Goal: Task Accomplishment & Management: Manage account settings

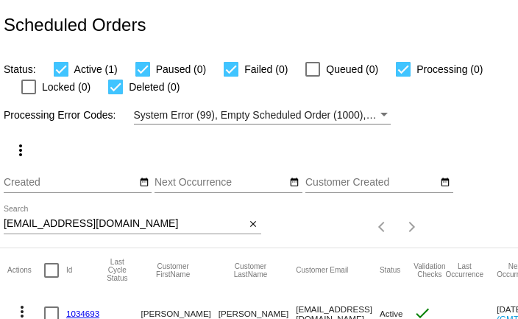
click at [71, 225] on input "lovekarlek1@gmail.com" at bounding box center [125, 224] width 242 height 12
paste input "jenhenry321@msn"
type input "[EMAIL_ADDRESS][DOMAIN_NAME]"
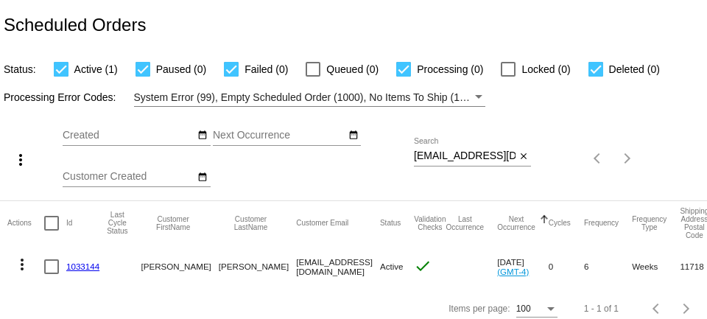
click at [435, 159] on input "jenhenry321@msn.com" at bounding box center [465, 156] width 102 height 12
paste input "katourcrowns@yahoo"
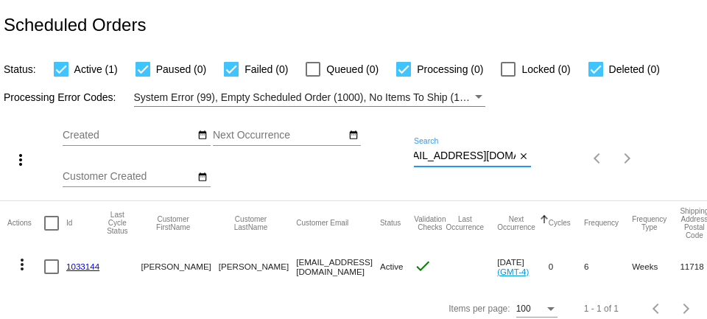
type input "katourcrowns@yahoo.com"
click at [85, 264] on link "1004659" at bounding box center [82, 266] width 33 height 10
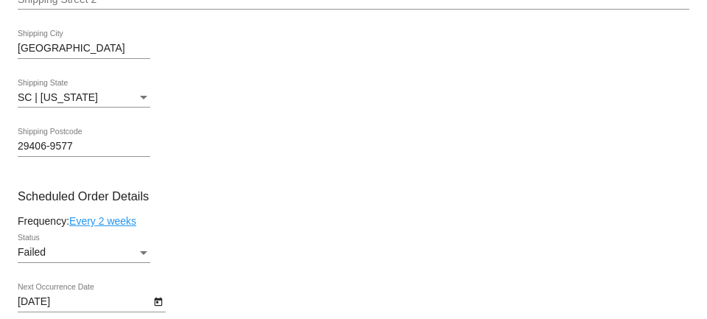
scroll to position [741, 0]
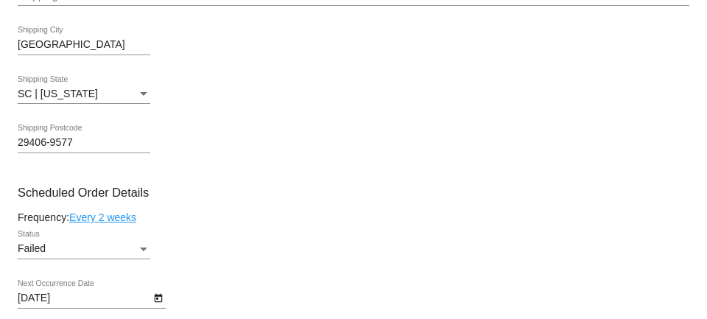
click at [116, 255] on div "Failed" at bounding box center [77, 249] width 119 height 12
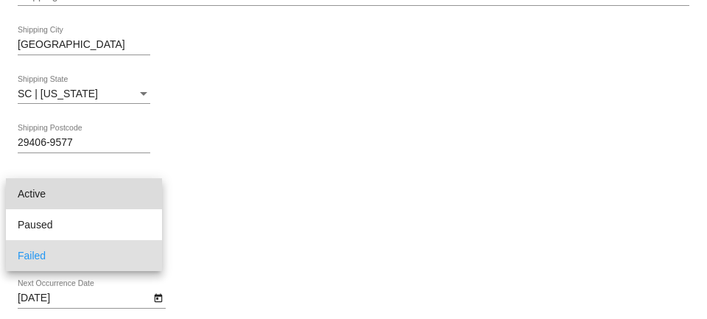
click at [113, 199] on span "Active" at bounding box center [84, 193] width 133 height 31
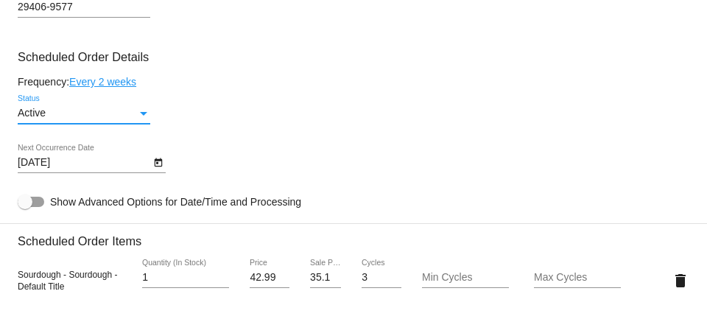
scroll to position [873, 0]
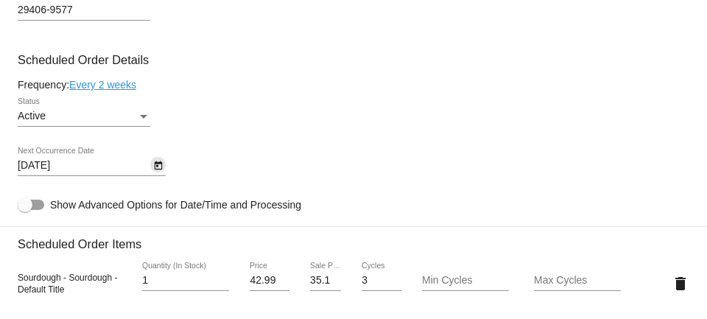
click at [158, 172] on icon "Open calendar" at bounding box center [158, 166] width 10 height 18
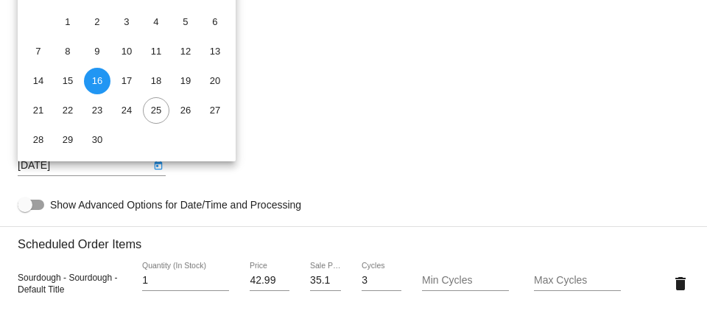
click at [320, 91] on div at bounding box center [353, 159] width 707 height 319
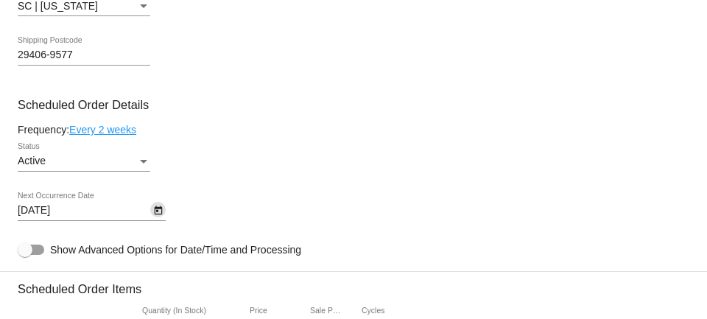
scroll to position [819, 0]
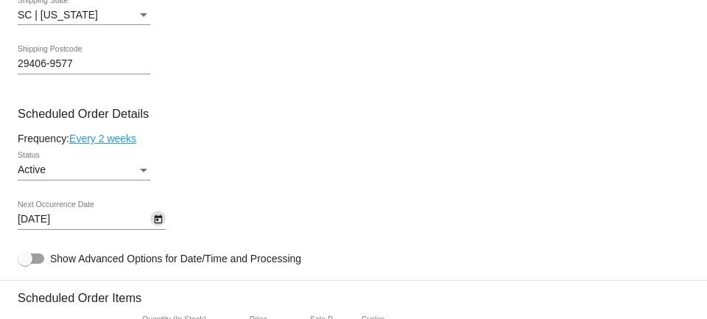
click at [162, 221] on icon "Open calendar" at bounding box center [158, 220] width 10 height 18
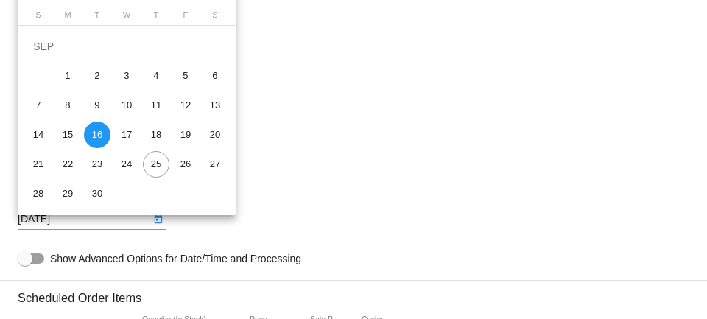
click at [348, 181] on div at bounding box center [353, 159] width 707 height 319
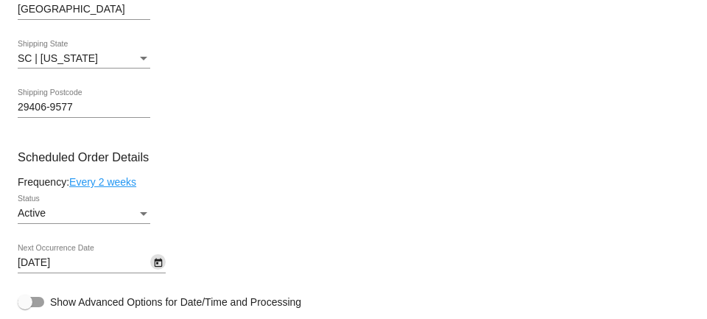
scroll to position [769, 0]
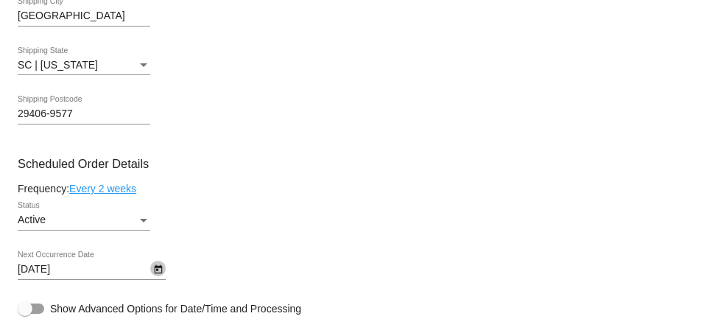
click at [156, 274] on icon "Open calendar" at bounding box center [158, 269] width 8 height 9
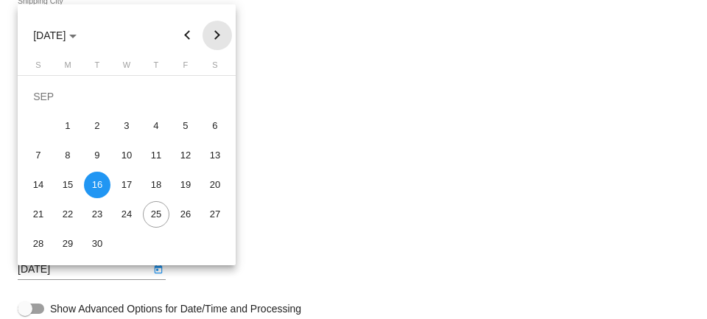
click at [220, 38] on button "Next month" at bounding box center [216, 35] width 29 height 29
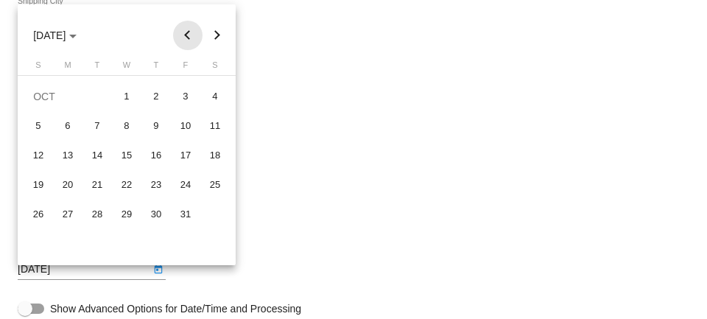
click at [192, 40] on button "Previous month" at bounding box center [187, 35] width 29 height 29
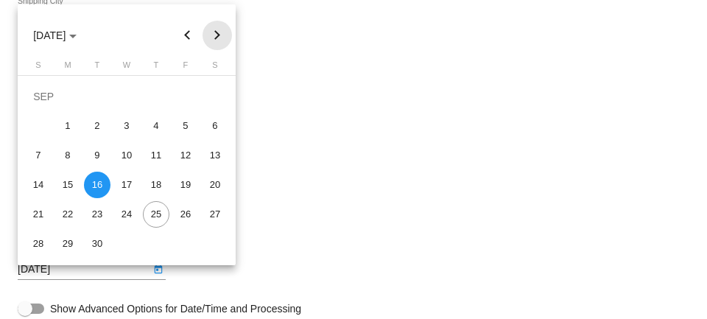
click at [214, 38] on button "Next month" at bounding box center [216, 35] width 29 height 29
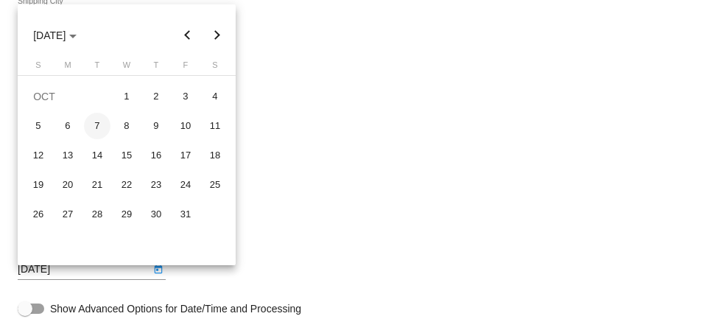
click at [95, 126] on div "7" at bounding box center [97, 126] width 27 height 27
type input "10/7/2025"
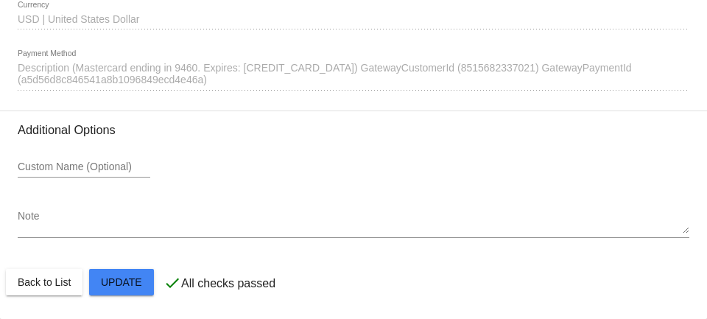
scroll to position [1560, 0]
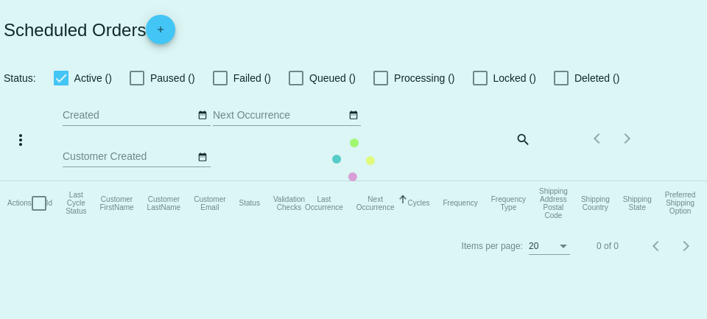
checkbox input "true"
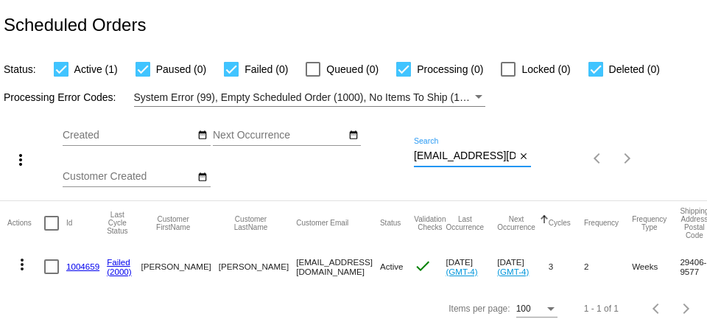
click at [452, 158] on input "katourcrowns@yahoo.com" at bounding box center [465, 156] width 102 height 12
paste input "nurse_olson@hotmail"
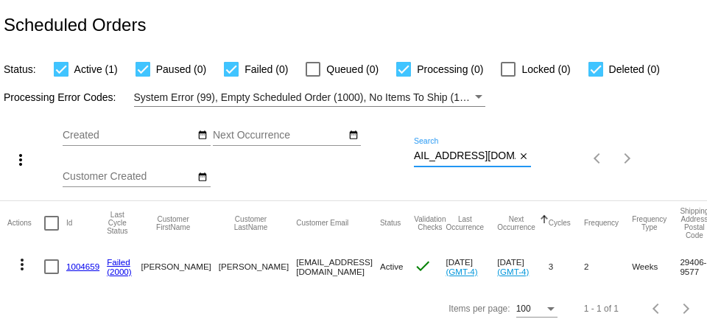
type input "[EMAIL_ADDRESS][DOMAIN_NAME]"
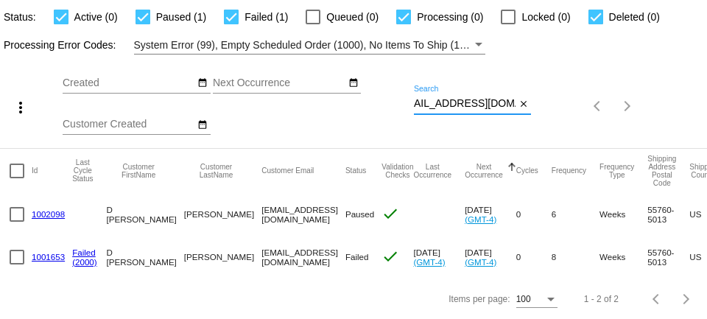
scroll to position [0, 0]
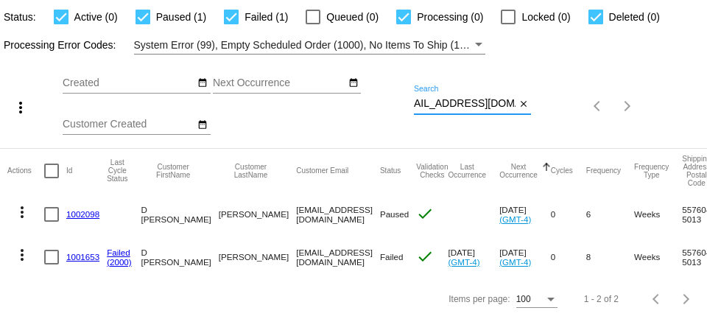
click at [89, 256] on link "1001653" at bounding box center [82, 257] width 33 height 10
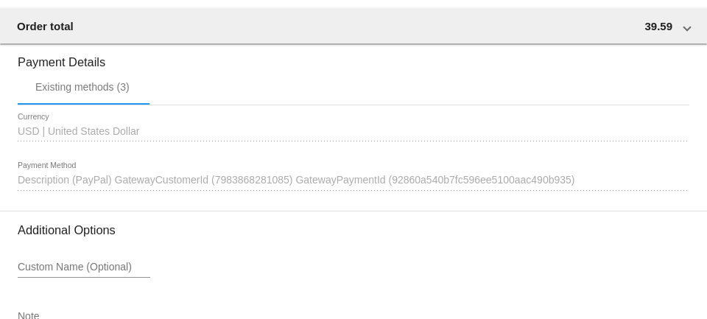
scroll to position [1431, 0]
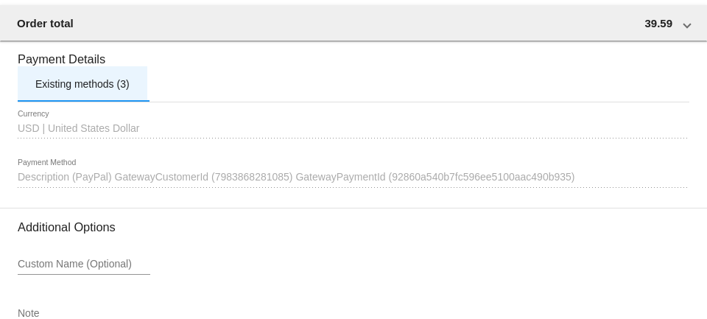
click at [113, 101] on div "Existing methods (3)" at bounding box center [83, 83] width 130 height 35
click at [121, 90] on div "Existing methods (3)" at bounding box center [82, 84] width 94 height 12
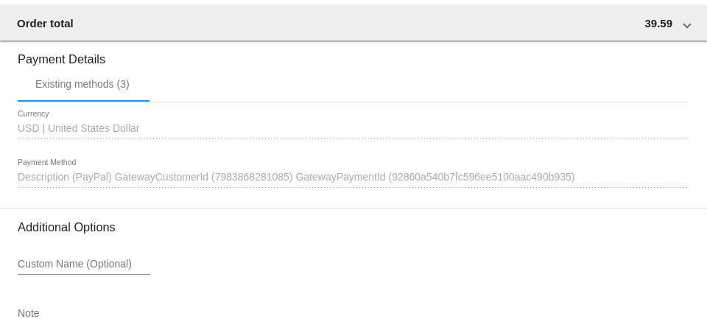
click at [184, 183] on span "Description (PayPal) GatewayCustomerId (7983868281085) GatewayPaymentId (92860a…" at bounding box center [296, 177] width 557 height 12
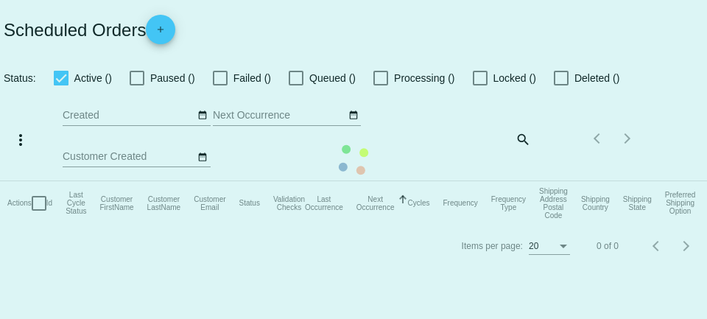
checkbox input "true"
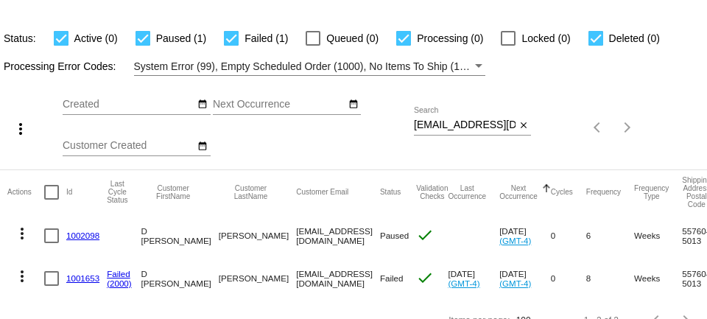
scroll to position [32, 0]
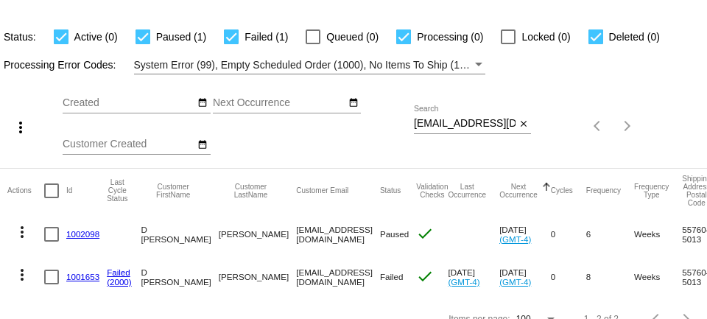
click at [85, 233] on link "1002098" at bounding box center [82, 234] width 33 height 10
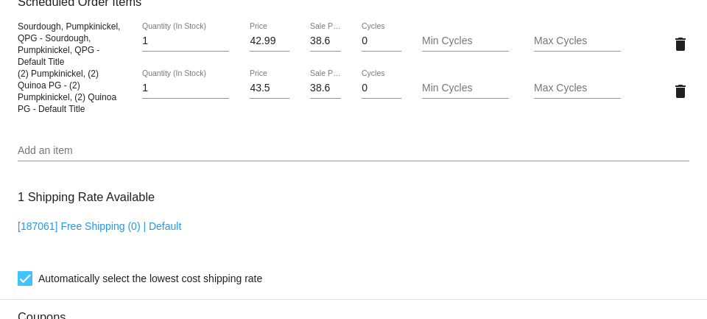
scroll to position [936, 0]
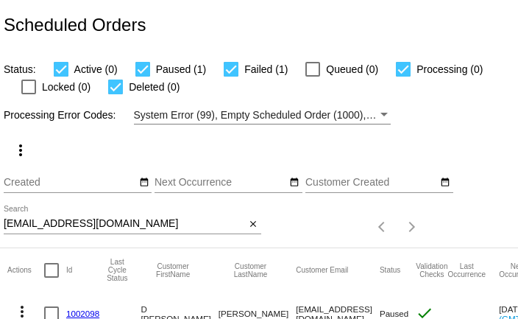
click at [138, 226] on input "[EMAIL_ADDRESS][DOMAIN_NAME]" at bounding box center [125, 224] width 242 height 12
paste input "[EMAIL_ADDRESS]"
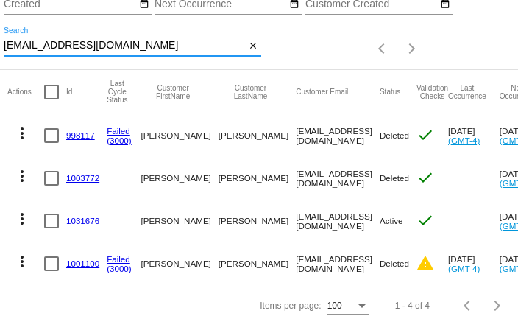
scroll to position [185, 0]
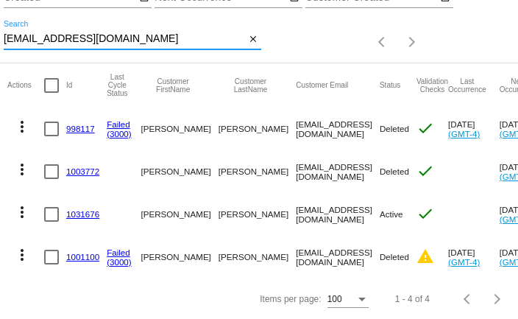
click at [174, 32] on div "[EMAIL_ADDRESS][DOMAIN_NAME] Search" at bounding box center [125, 35] width 242 height 29
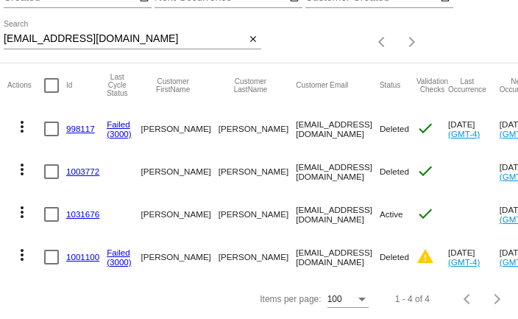
click at [174, 32] on div "[EMAIL_ADDRESS][DOMAIN_NAME] Search" at bounding box center [125, 35] width 242 height 29
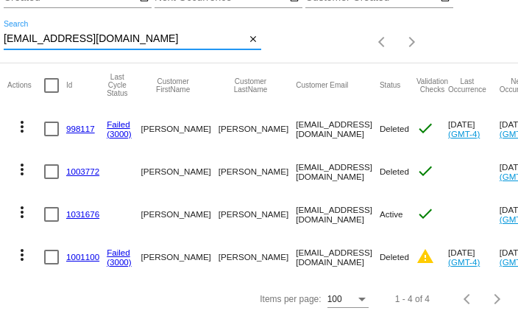
click at [153, 44] on input "[EMAIL_ADDRESS][DOMAIN_NAME]" at bounding box center [125, 39] width 242 height 12
paste input "[EMAIL_ADDRESS][DOMAIN_NAME]"
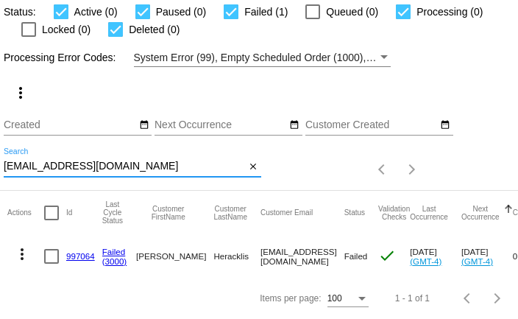
scroll to position [57, 0]
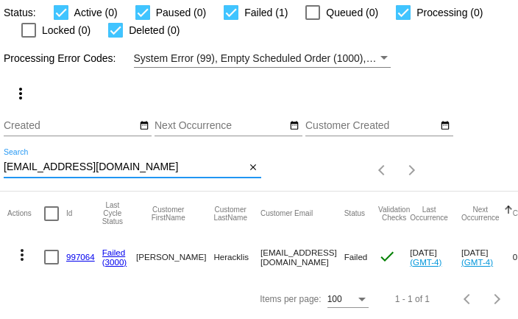
type input "[EMAIL_ADDRESS][DOMAIN_NAME]"
click at [74, 259] on link "997064" at bounding box center [80, 257] width 29 height 10
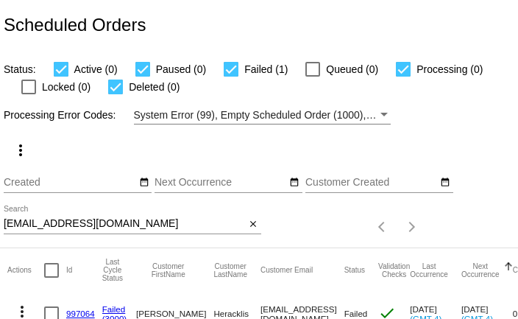
click at [58, 225] on input "[EMAIL_ADDRESS][DOMAIN_NAME]" at bounding box center [125, 224] width 242 height 12
paste input "samantharobikennedy@gmail.com"
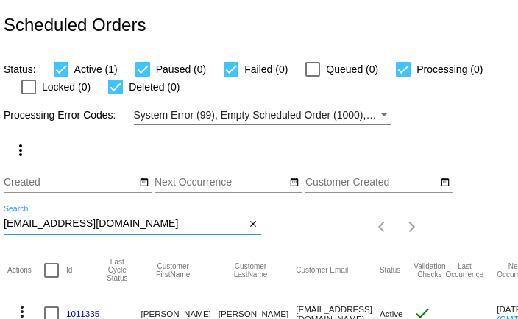
type input "samantharobikennedy@gmail.com"
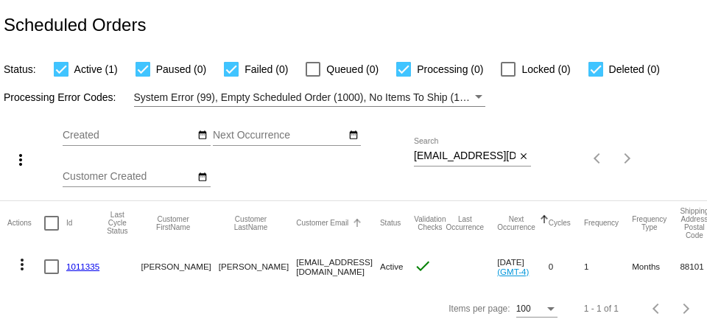
scroll to position [10, 0]
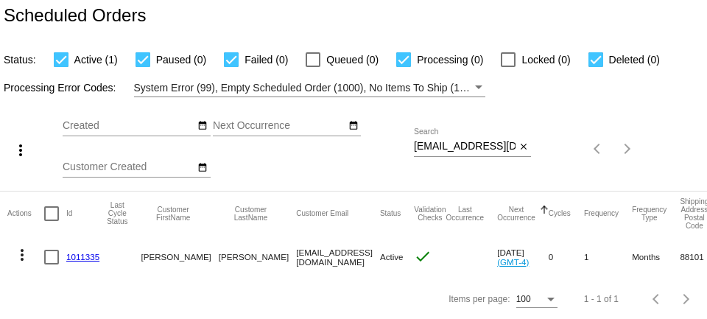
click at [94, 255] on link "1011335" at bounding box center [82, 257] width 33 height 10
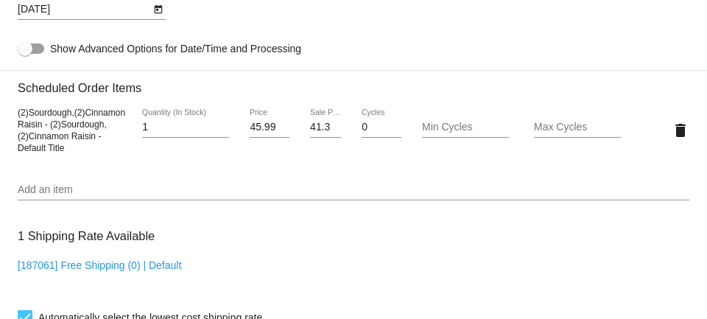
scroll to position [853, 0]
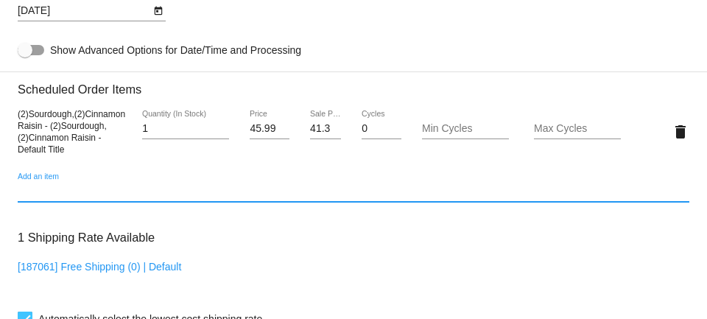
click at [128, 197] on input "Add an item" at bounding box center [353, 192] width 671 height 12
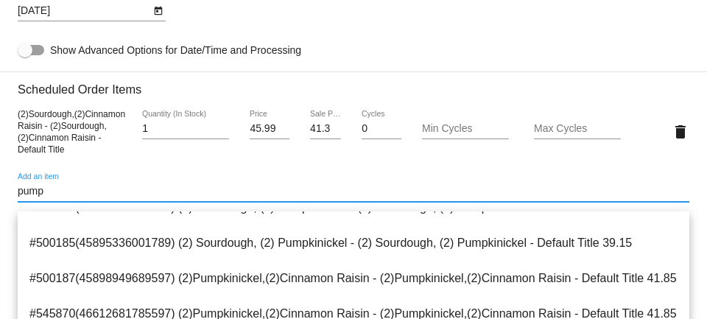
scroll to position [95, 0]
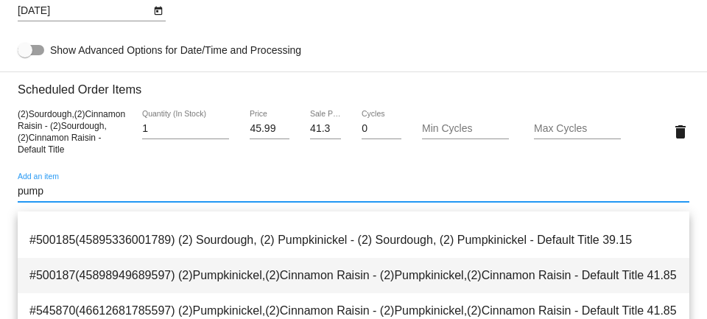
type input "pump"
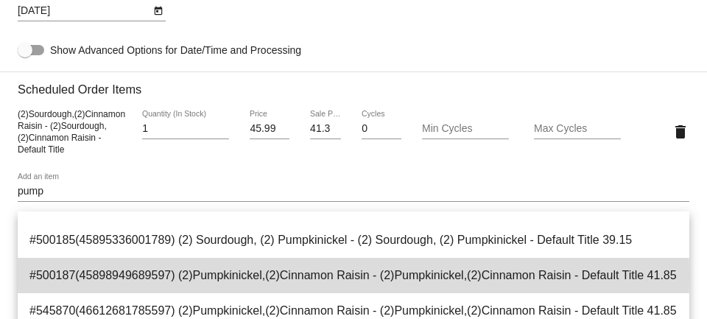
click at [191, 275] on span "#500187(45898949689597) (2)Pumpkinickel,(2)Cinnamon Raisin - (2)Pumpkinickel,(2…" at bounding box center [353, 275] width 648 height 35
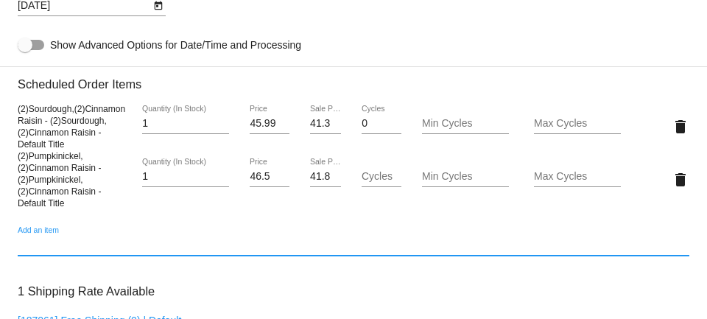
scroll to position [855, 0]
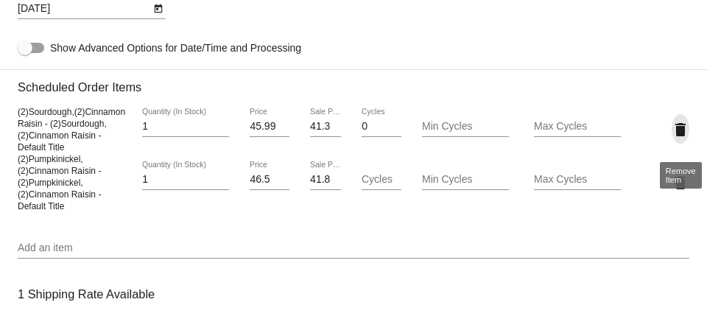
click at [518, 135] on mat-icon "delete" at bounding box center [680, 130] width 18 height 18
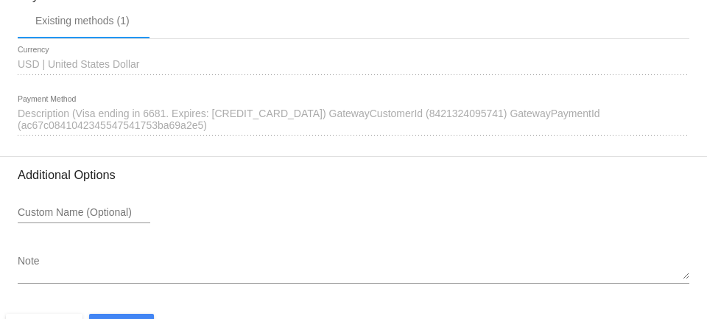
scroll to position [1405, 0]
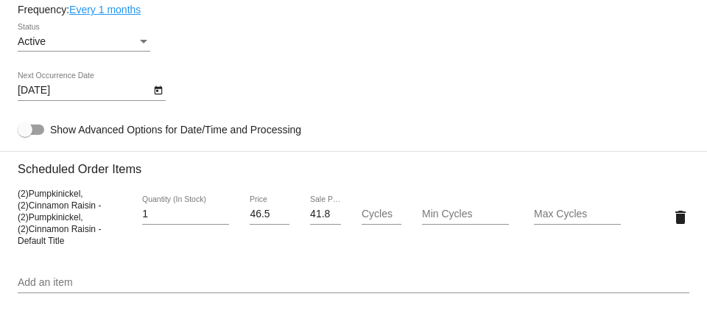
scroll to position [766, 0]
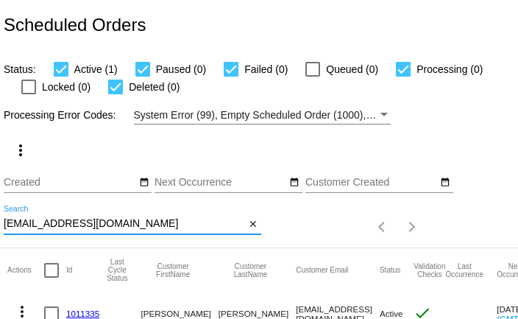
click at [96, 223] on input "samantharobikennedy@gmail.com" at bounding box center [125, 224] width 242 height 12
paste input "raiburnj@yahoo"
type input "raiburnj@yahoo.com"
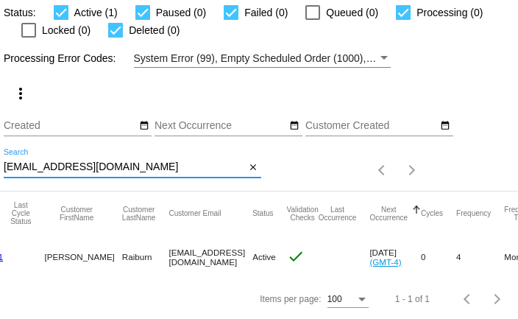
scroll to position [0, 125]
